Goal: Task Accomplishment & Management: Manage account settings

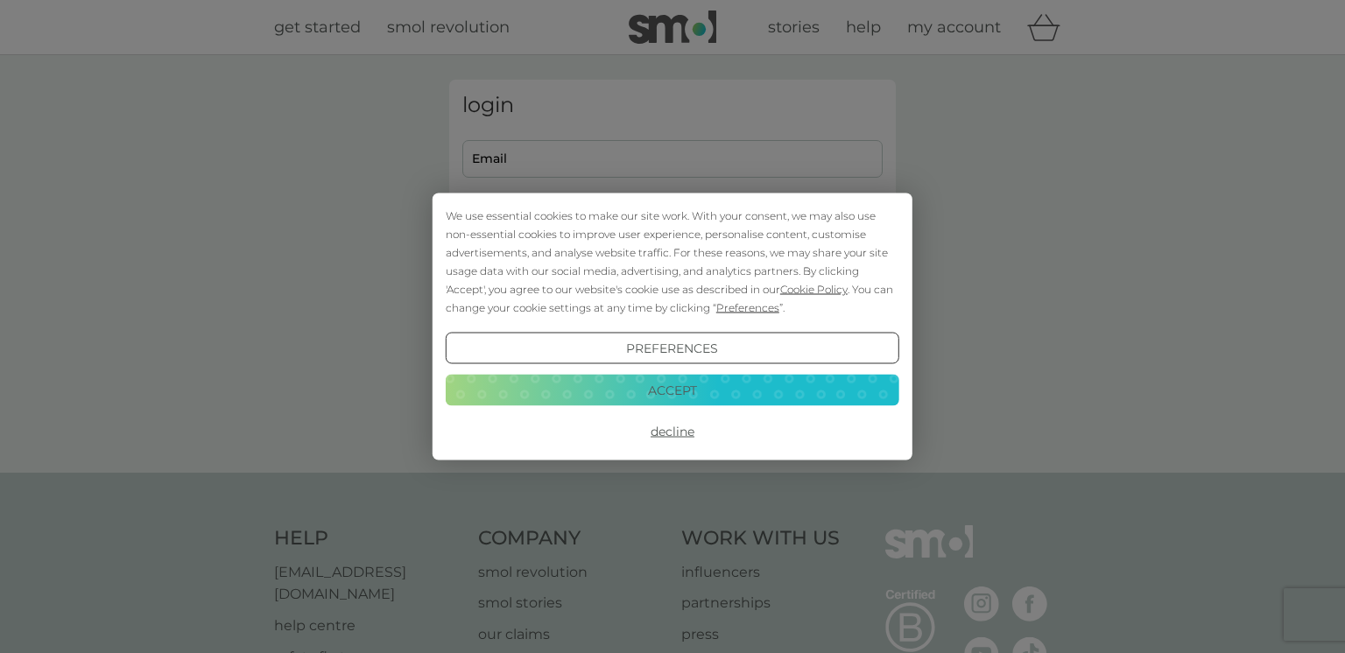
click at [663, 387] on button "Accept" at bounding box center [673, 390] width 454 height 32
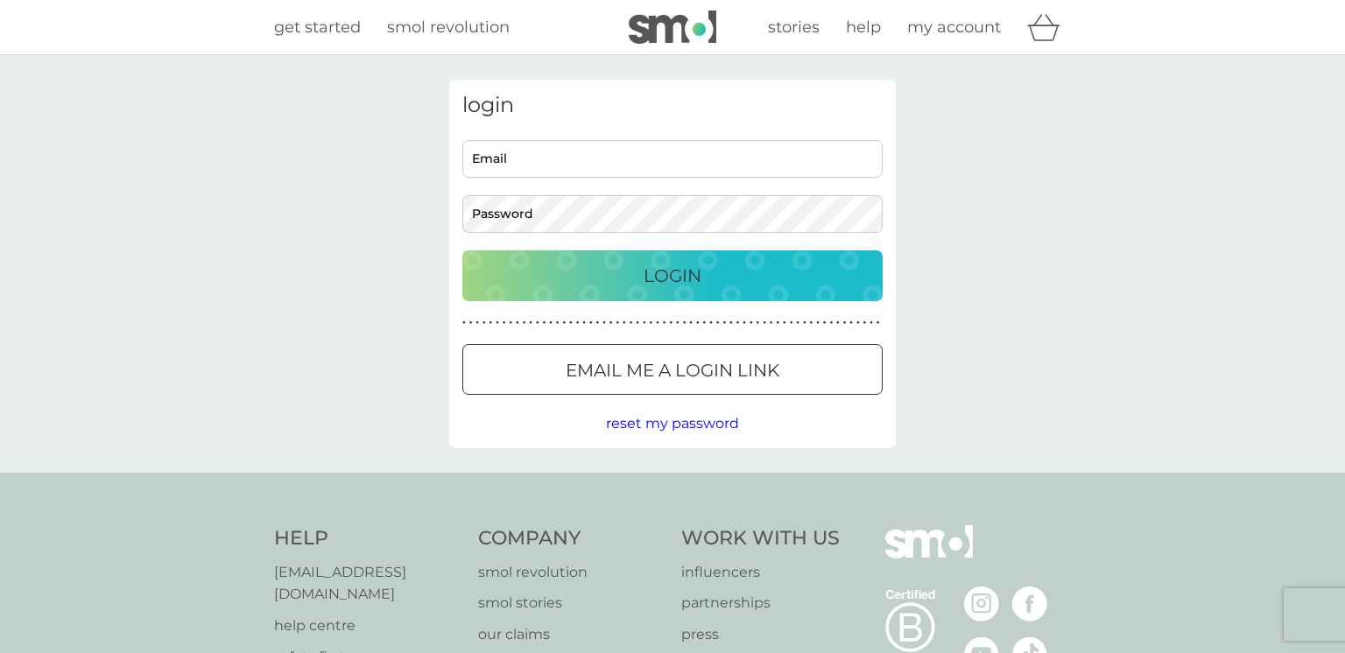
click at [522, 158] on input "Email" at bounding box center [672, 159] width 420 height 38
type input "[EMAIL_ADDRESS][PERSON_NAME][DOMAIN_NAME]"
click at [684, 375] on div at bounding box center [672, 371] width 63 height 18
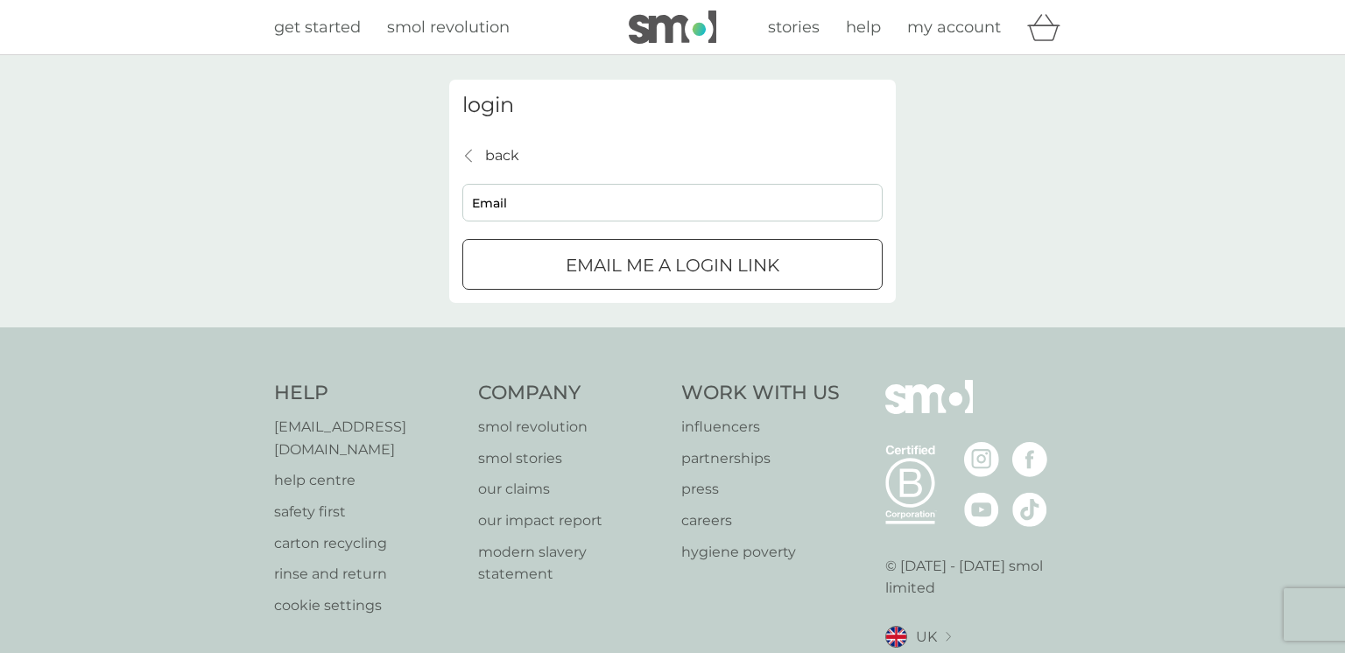
click at [546, 205] on input "Email" at bounding box center [672, 203] width 420 height 38
type input "[EMAIL_ADDRESS][PERSON_NAME][DOMAIN_NAME]"
click at [627, 254] on p "Email me a login link" at bounding box center [673, 265] width 214 height 28
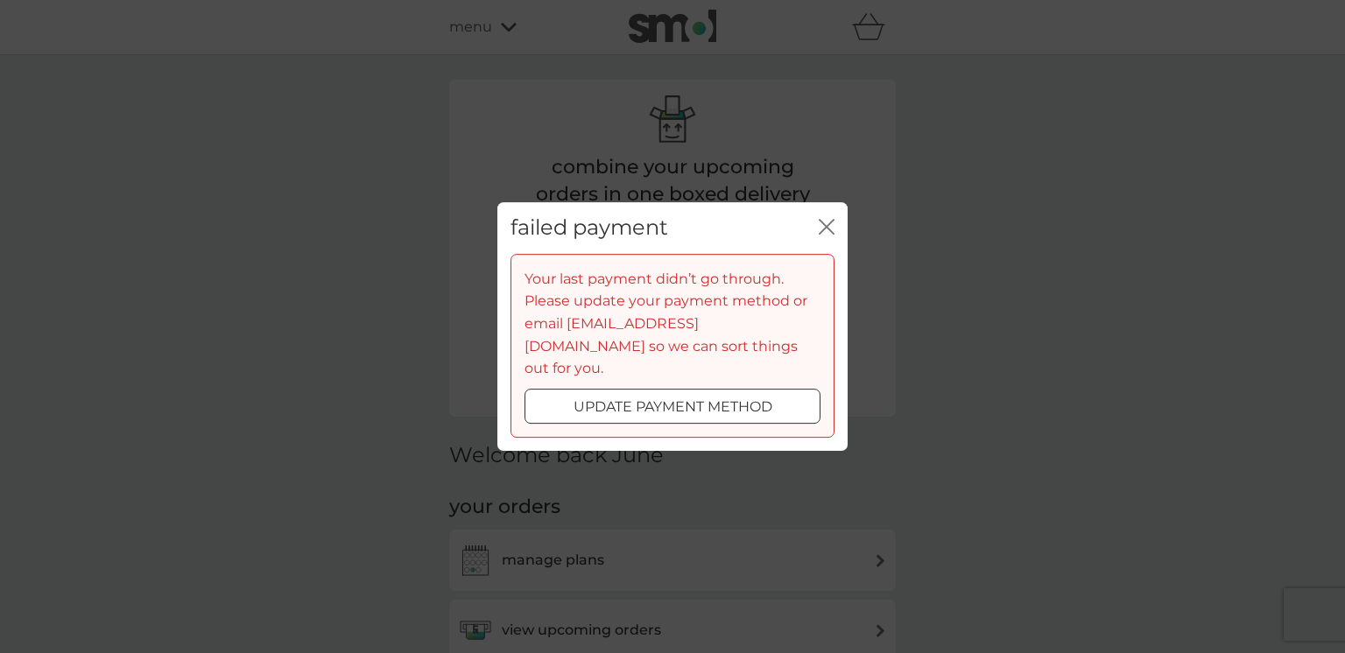
click at [659, 450] on div "failed payment close Your last payment didn’t go through. Please update your pa…" at bounding box center [672, 326] width 1345 height 653
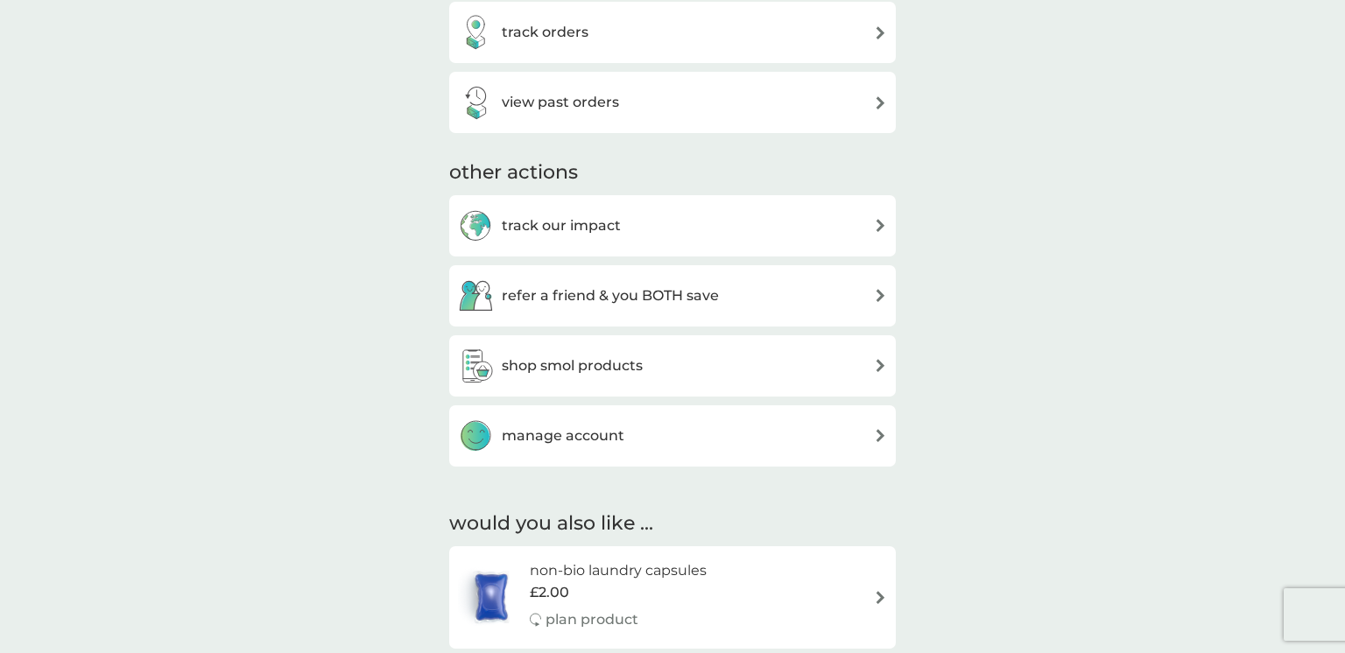
scroll to position [855, 0]
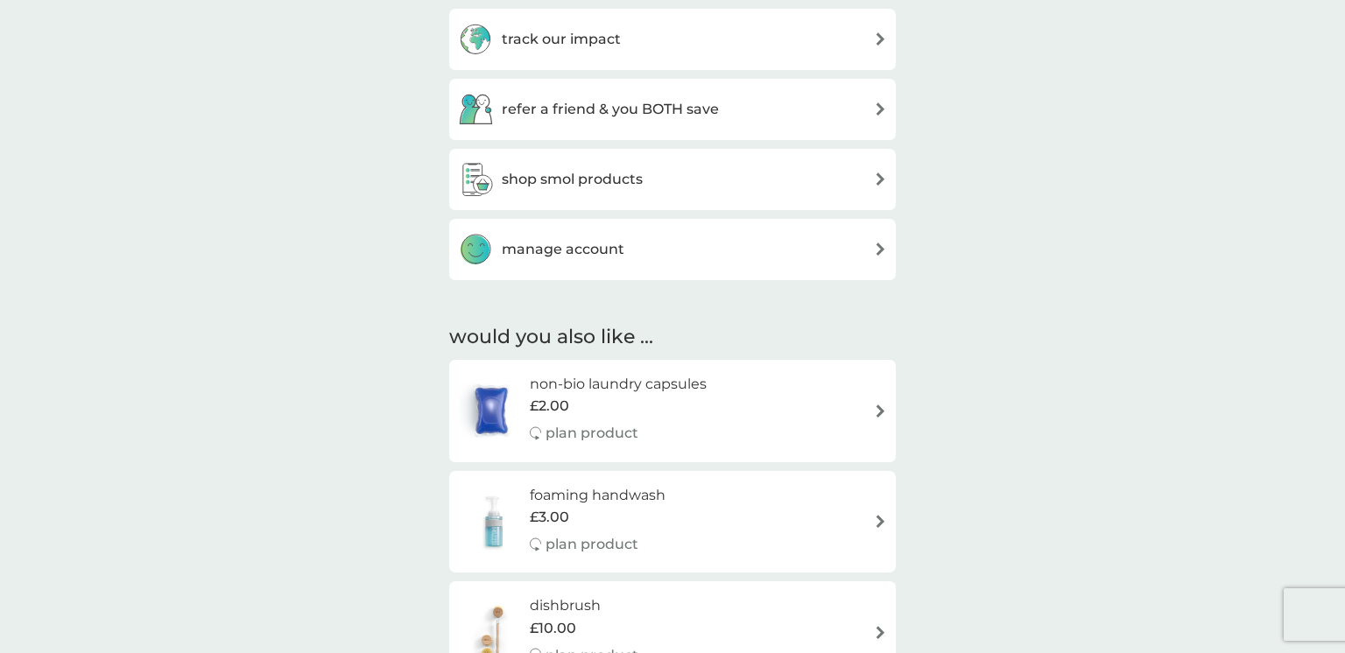
click at [589, 250] on h3 "manage account" at bounding box center [563, 249] width 123 height 23
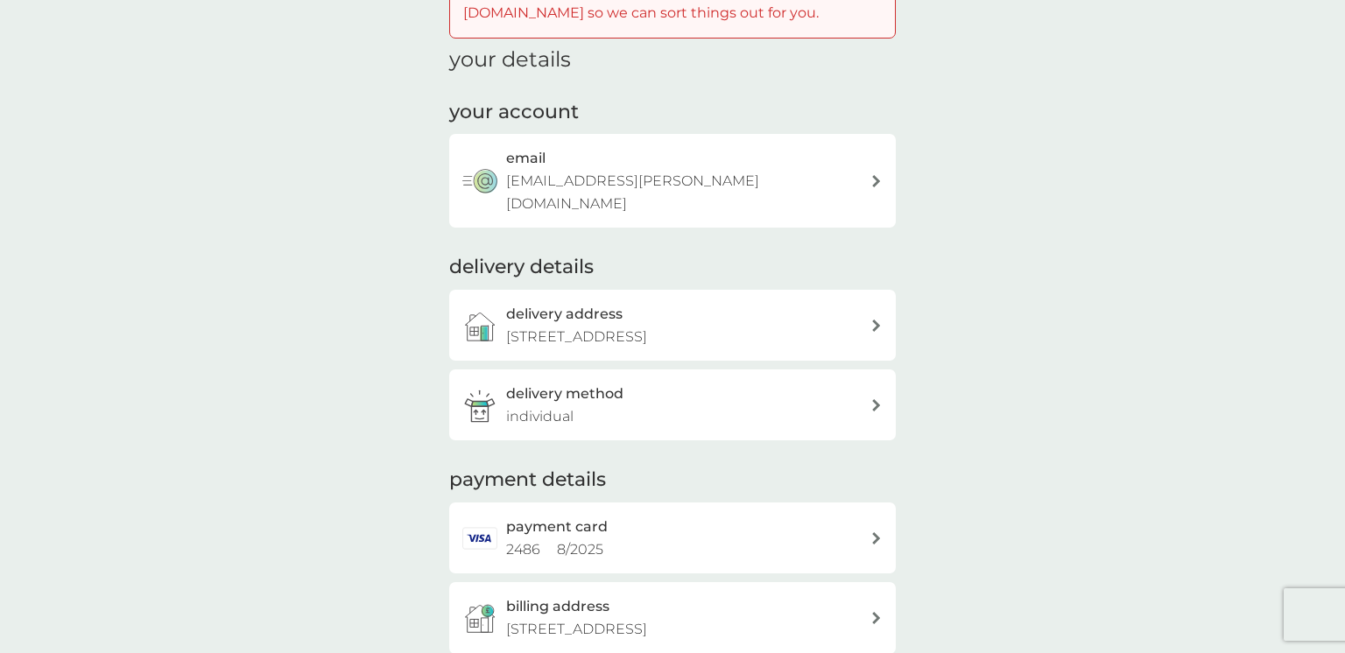
scroll to position [138, 0]
click at [819, 518] on div "payment card 2486 8 / 2025" at bounding box center [688, 536] width 364 height 45
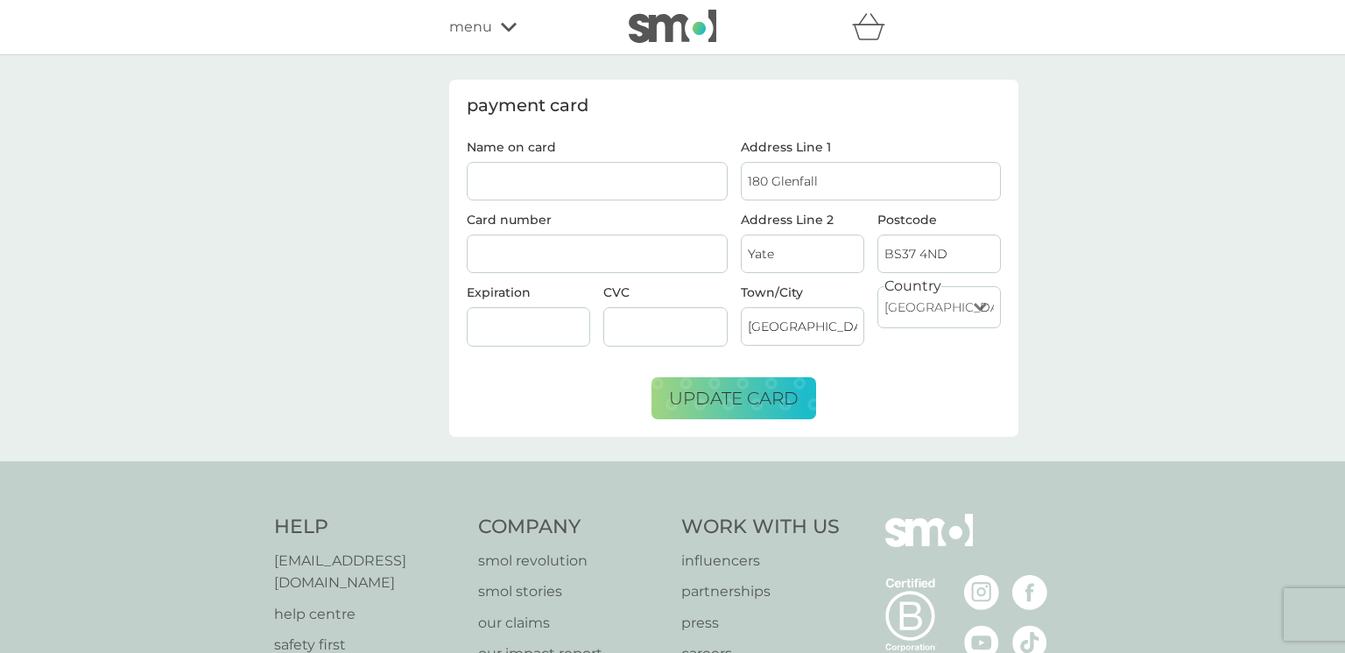
click at [497, 185] on input "Name on card" at bounding box center [597, 181] width 261 height 39
type input "Mr William G Jackson"
click at [620, 310] on div at bounding box center [664, 326] width 123 height 39
click at [740, 395] on span "update card" at bounding box center [734, 398] width 130 height 21
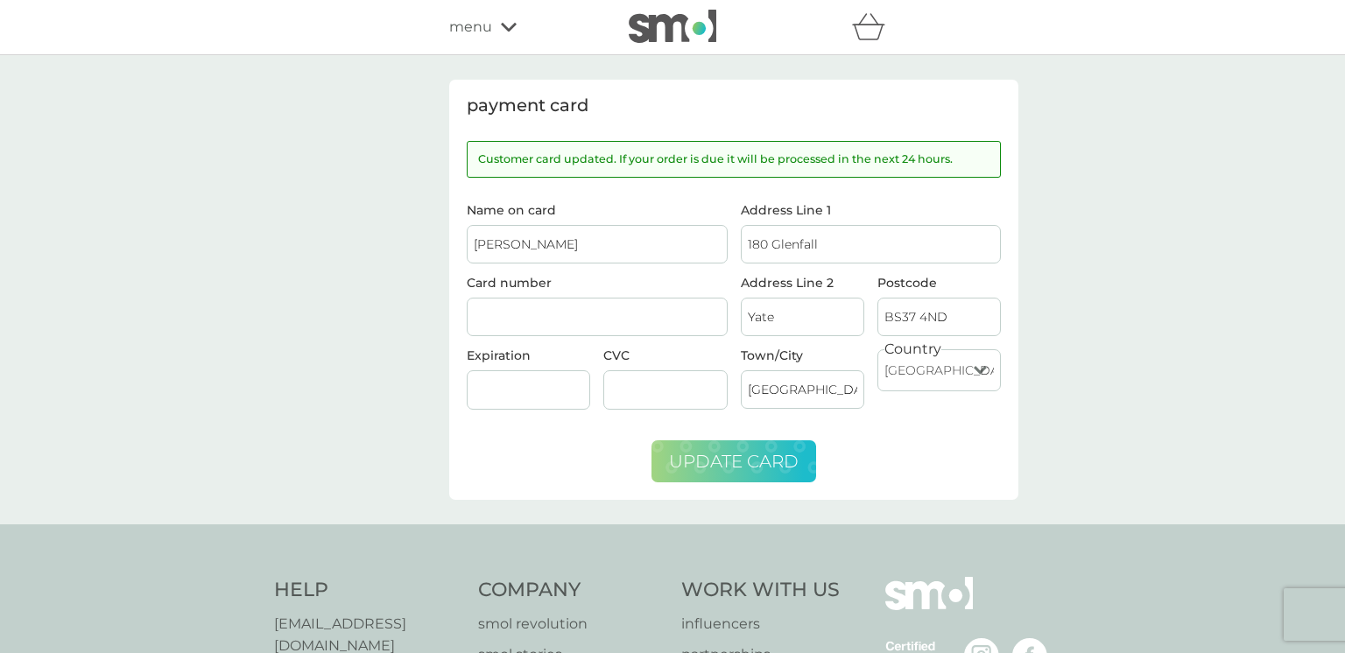
click at [511, 29] on icon at bounding box center [509, 27] width 16 height 9
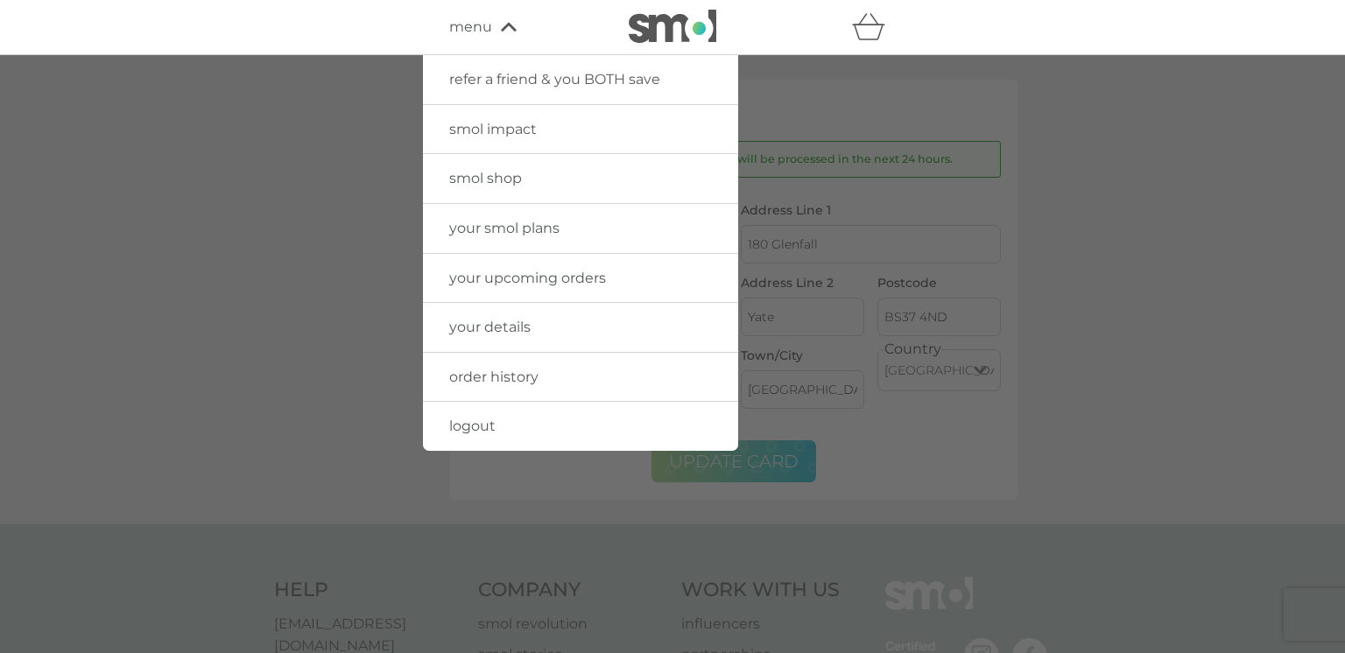
click at [601, 278] on span "your upcoming orders" at bounding box center [527, 278] width 157 height 17
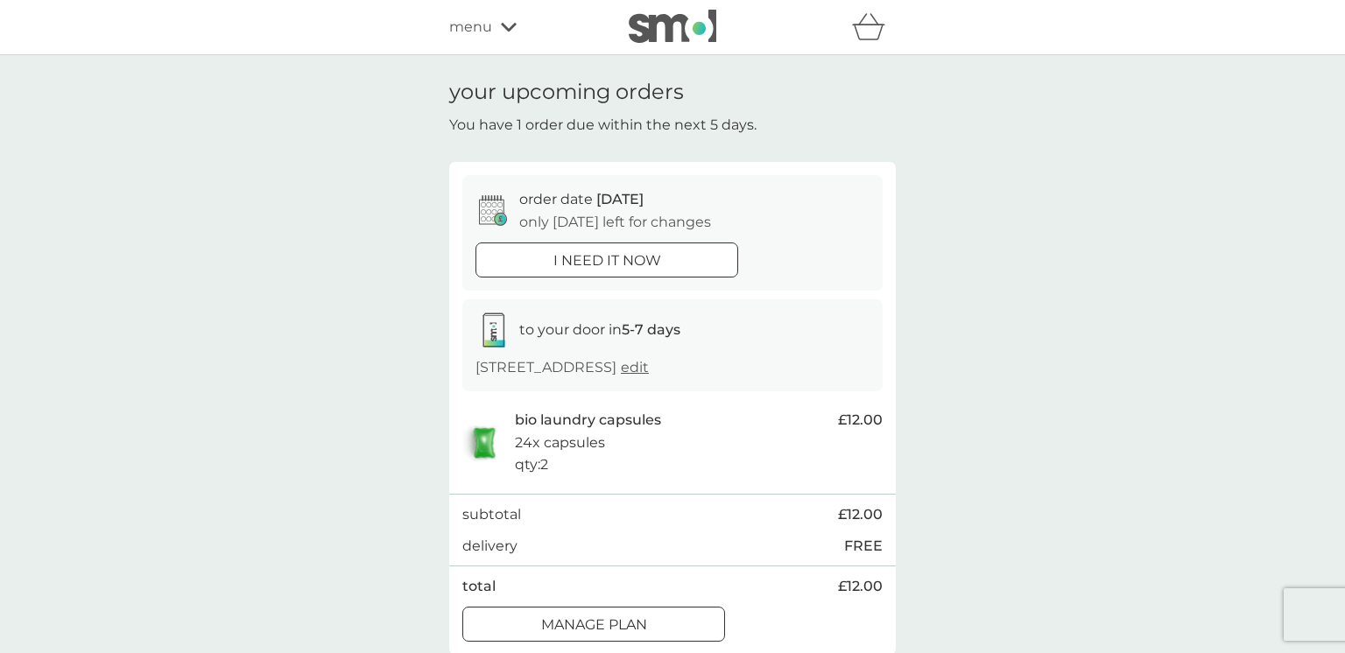
click at [501, 25] on icon at bounding box center [509, 27] width 16 height 11
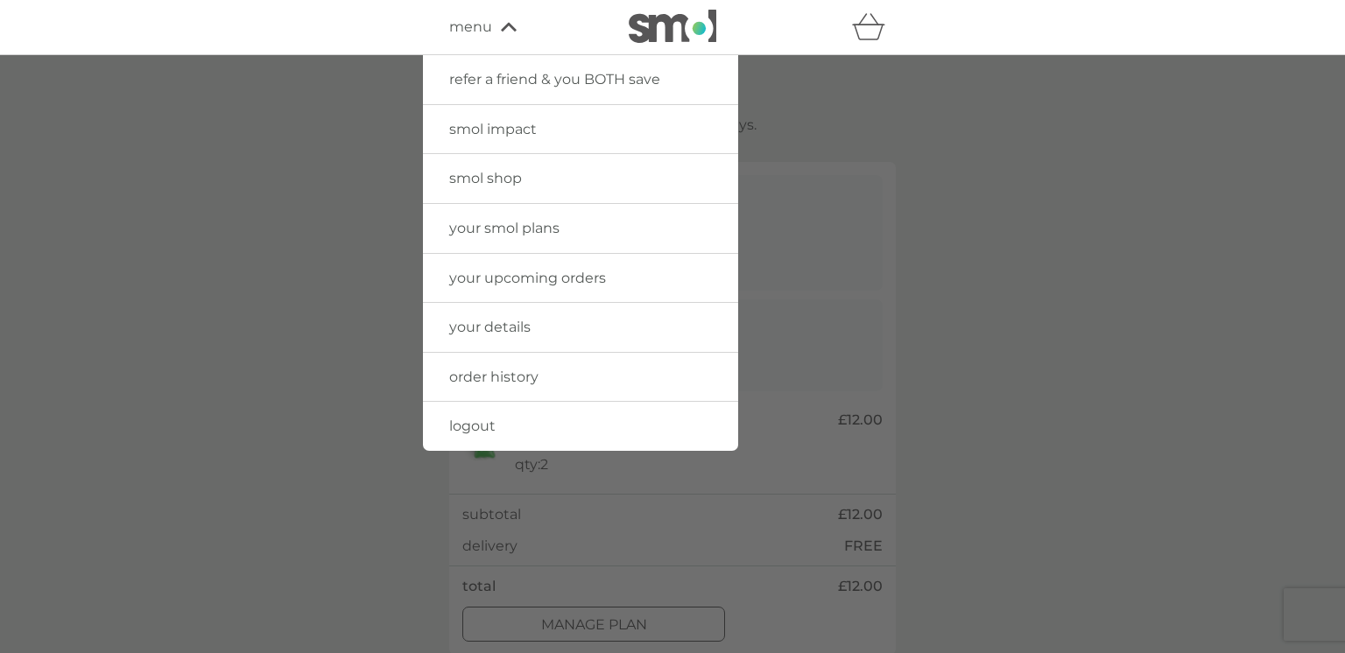
click at [544, 233] on span "your smol plans" at bounding box center [504, 228] width 110 height 17
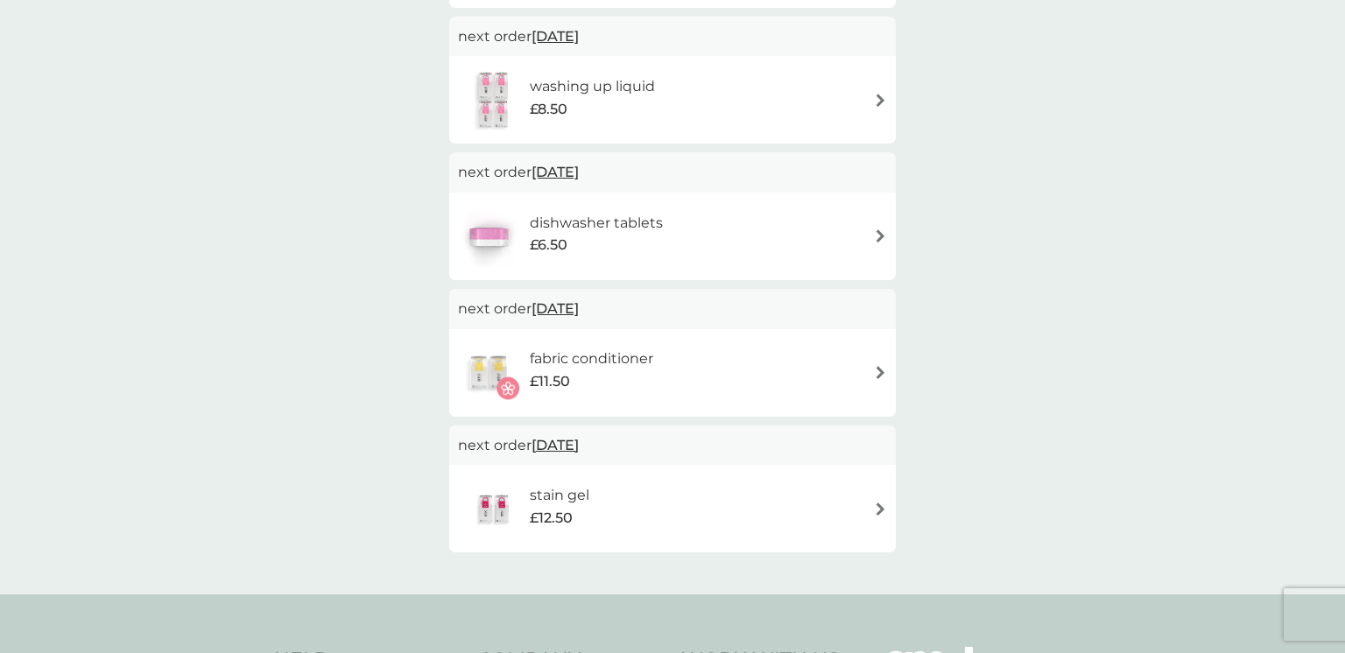
scroll to position [879, 0]
